Goal: Task Accomplishment & Management: Manage account settings

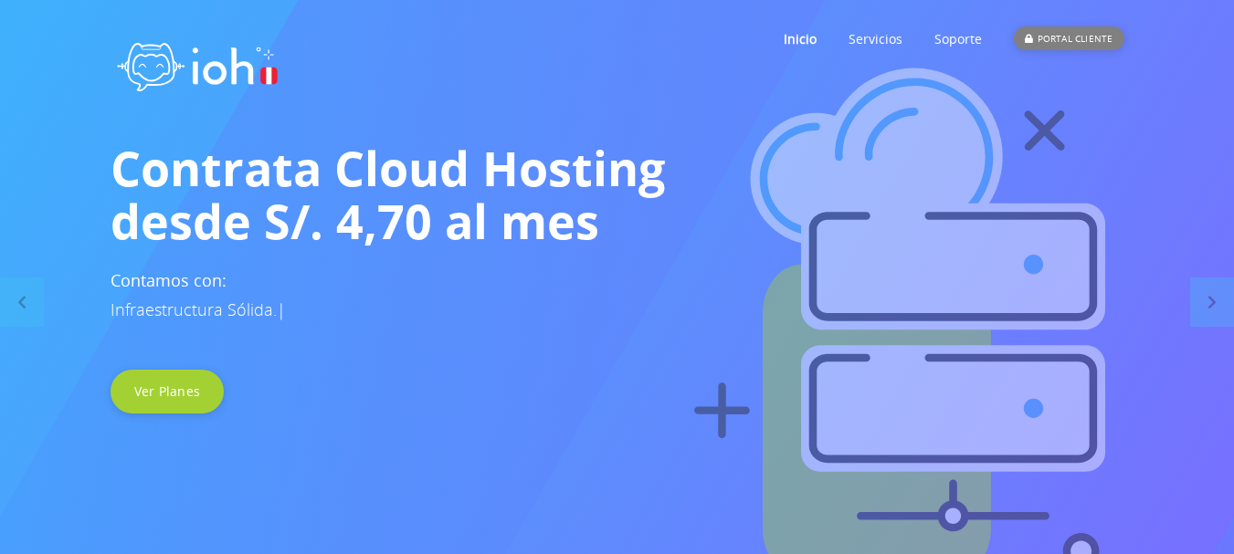
click at [1075, 45] on div "PORTAL CLIENTE" at bounding box center [1069, 38] width 110 height 24
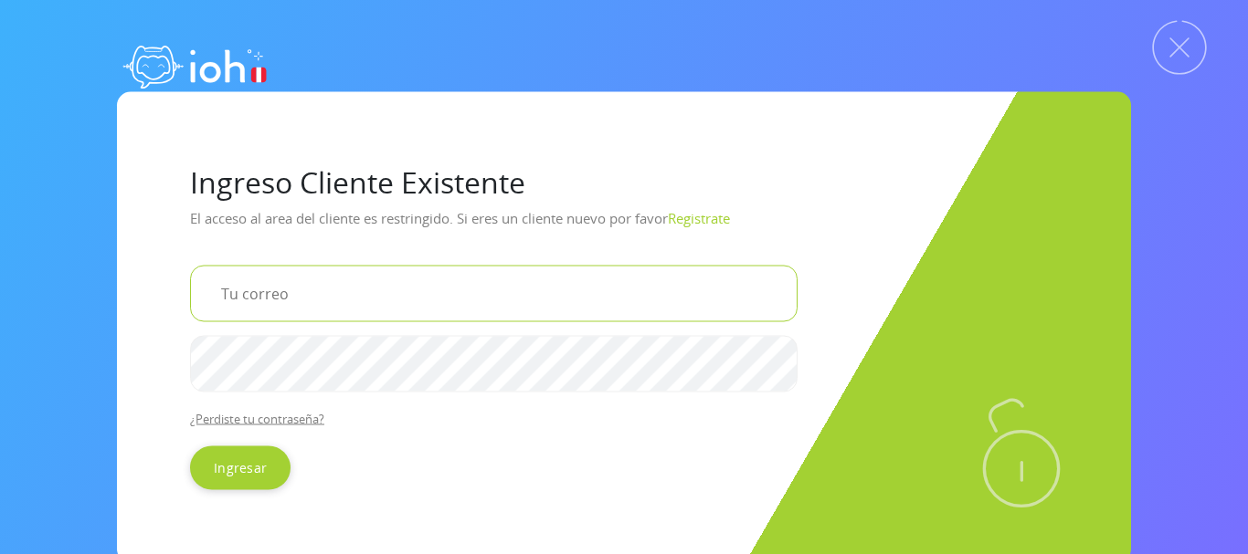
click at [376, 299] on input "email" at bounding box center [493, 293] width 607 height 57
type input "[EMAIL_ADDRESS][DOMAIN_NAME]"
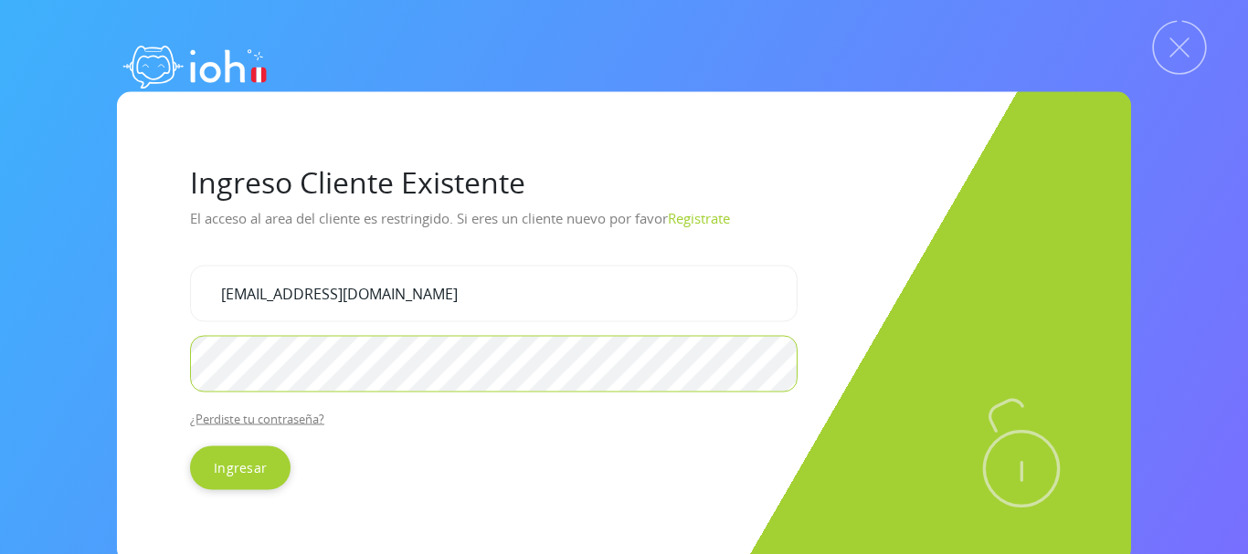
click at [190, 446] on input "Ingresar" at bounding box center [240, 468] width 100 height 44
